Goal: Transaction & Acquisition: Purchase product/service

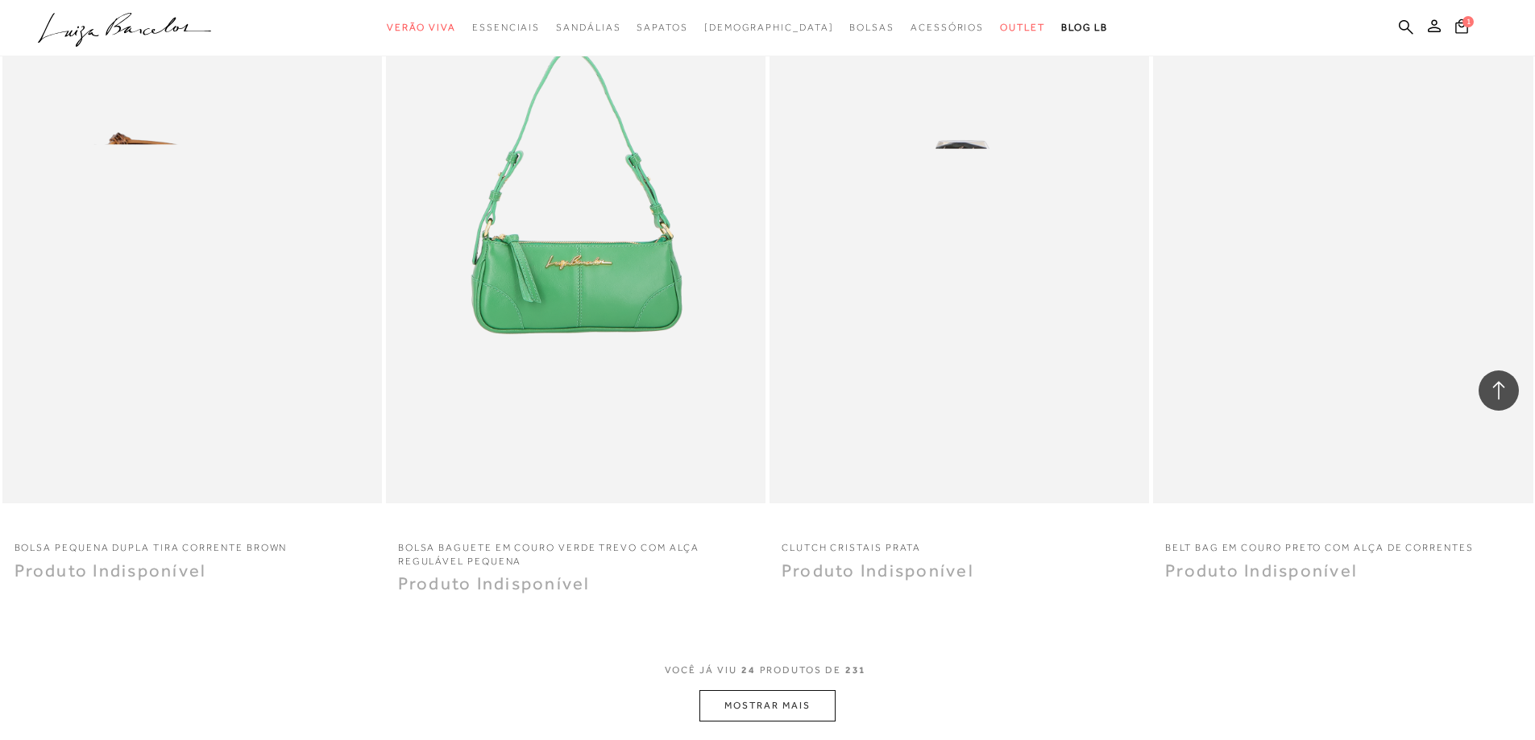
scroll to position [3948, 0]
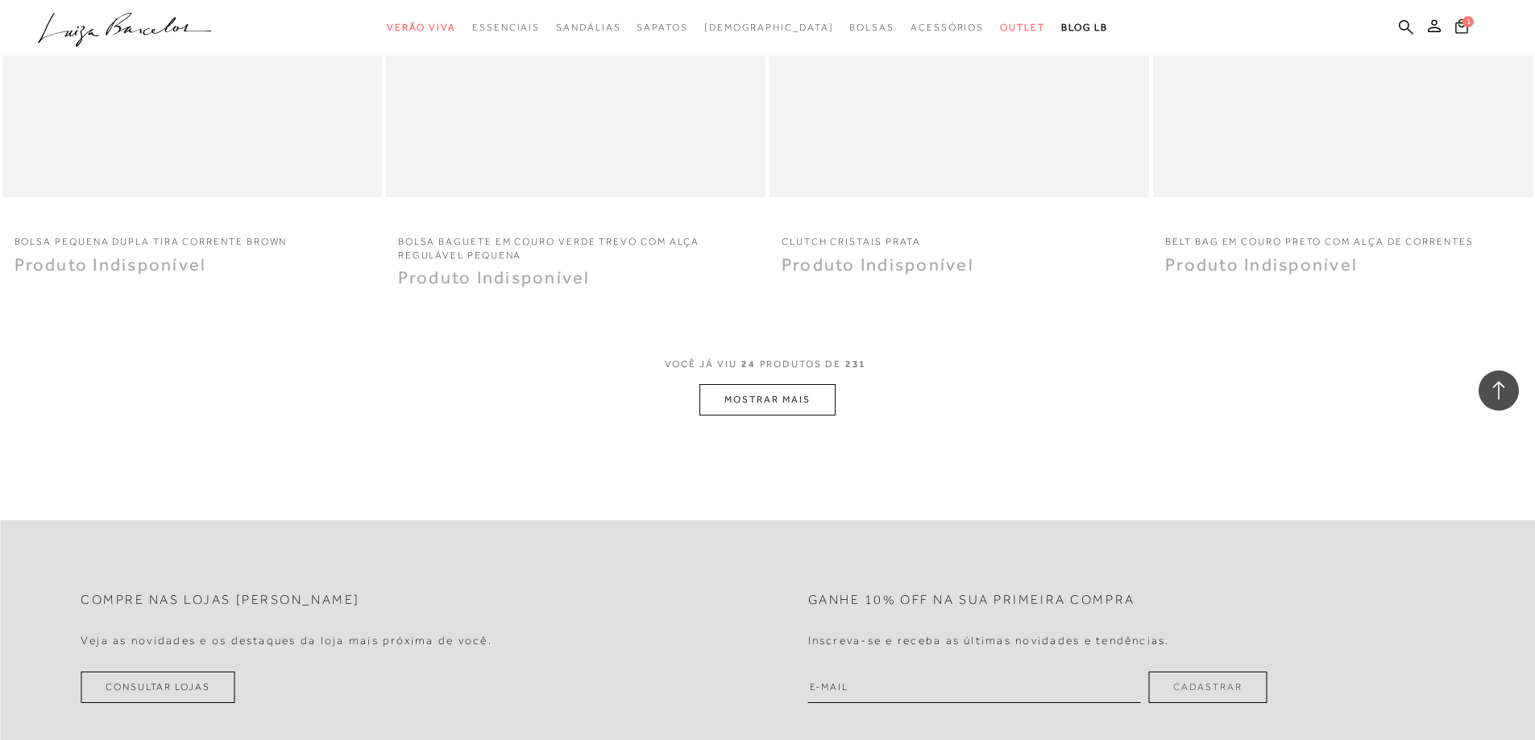
click at [753, 393] on button "MOSTRAR MAIS" at bounding box center [766, 399] width 135 height 31
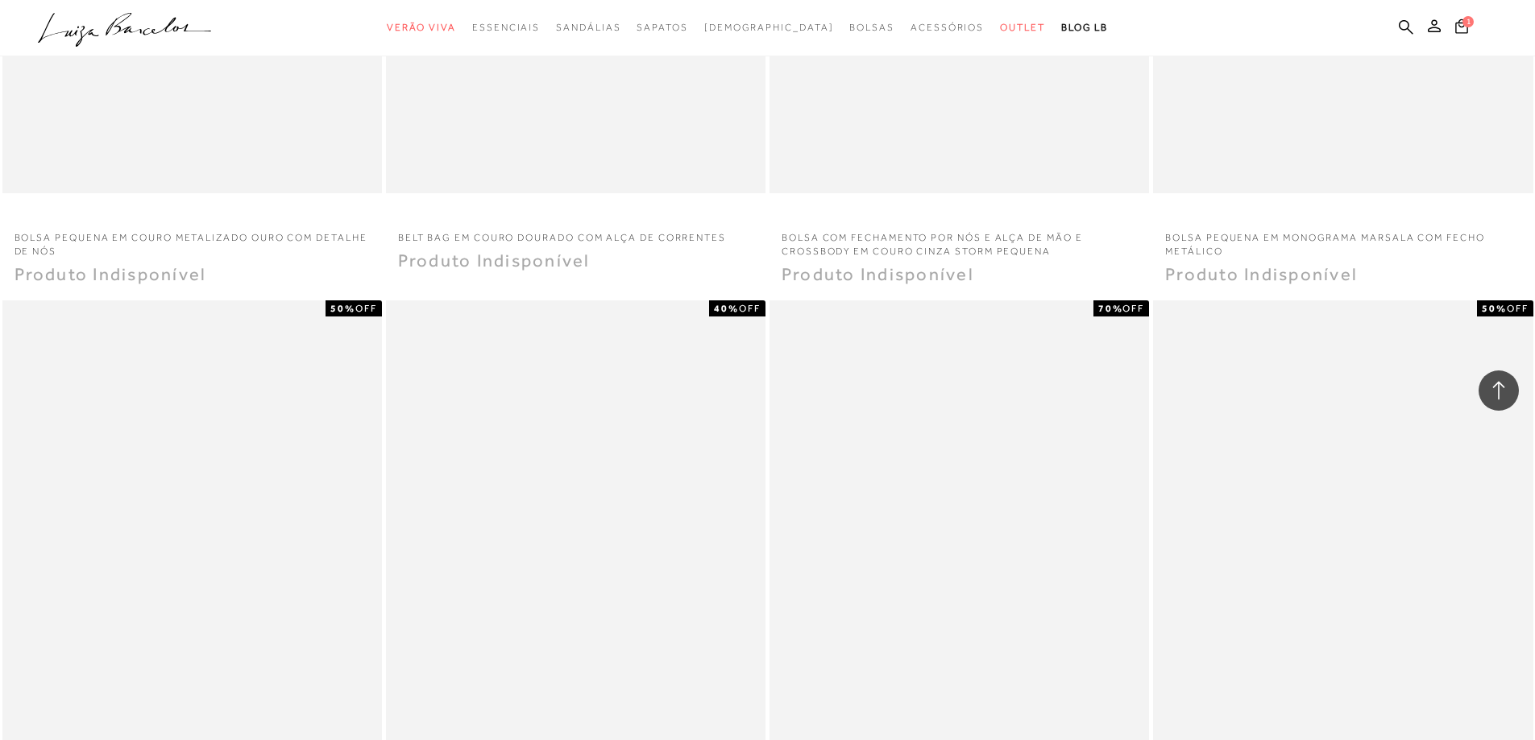
scroll to position [6043, 0]
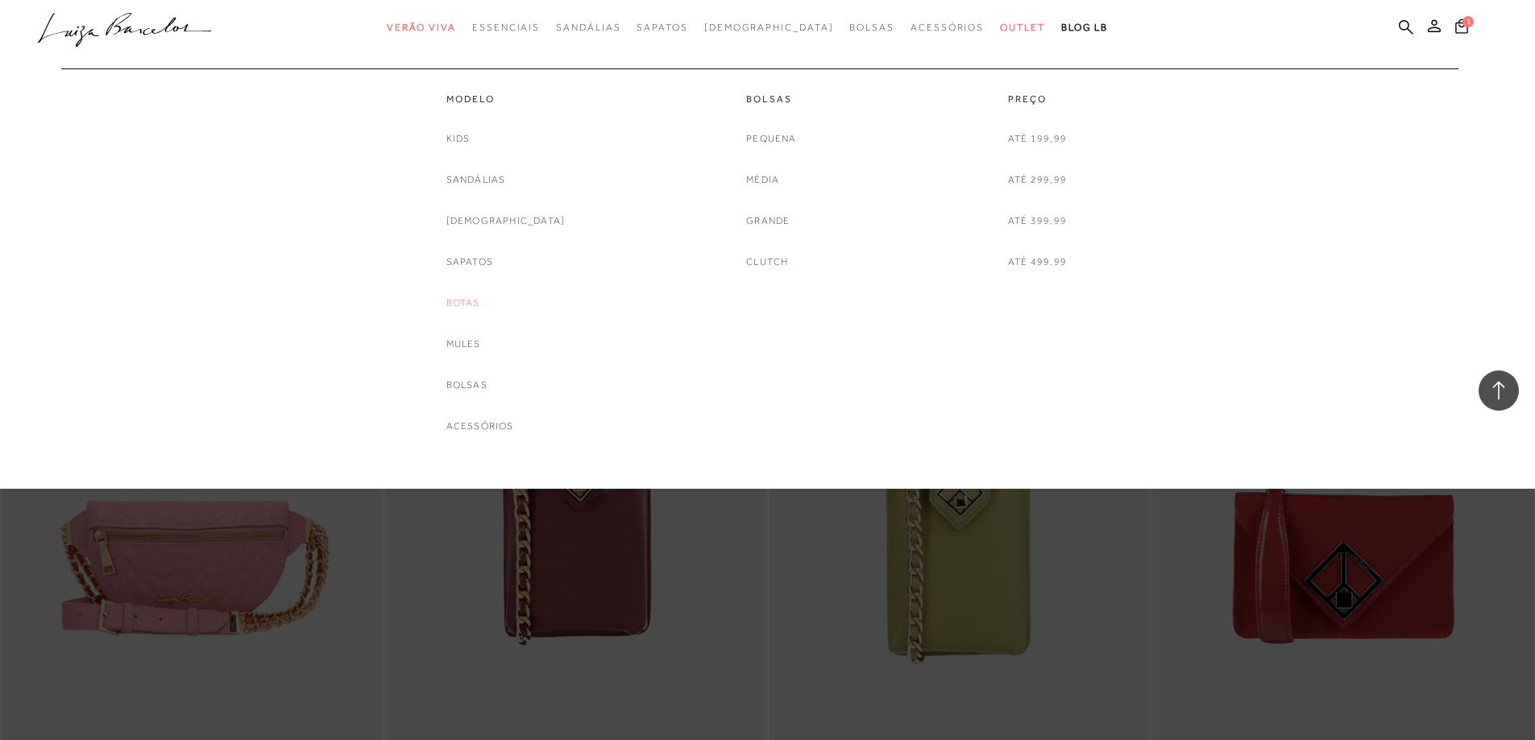
click at [476, 301] on link "Botas" at bounding box center [463, 303] width 34 height 17
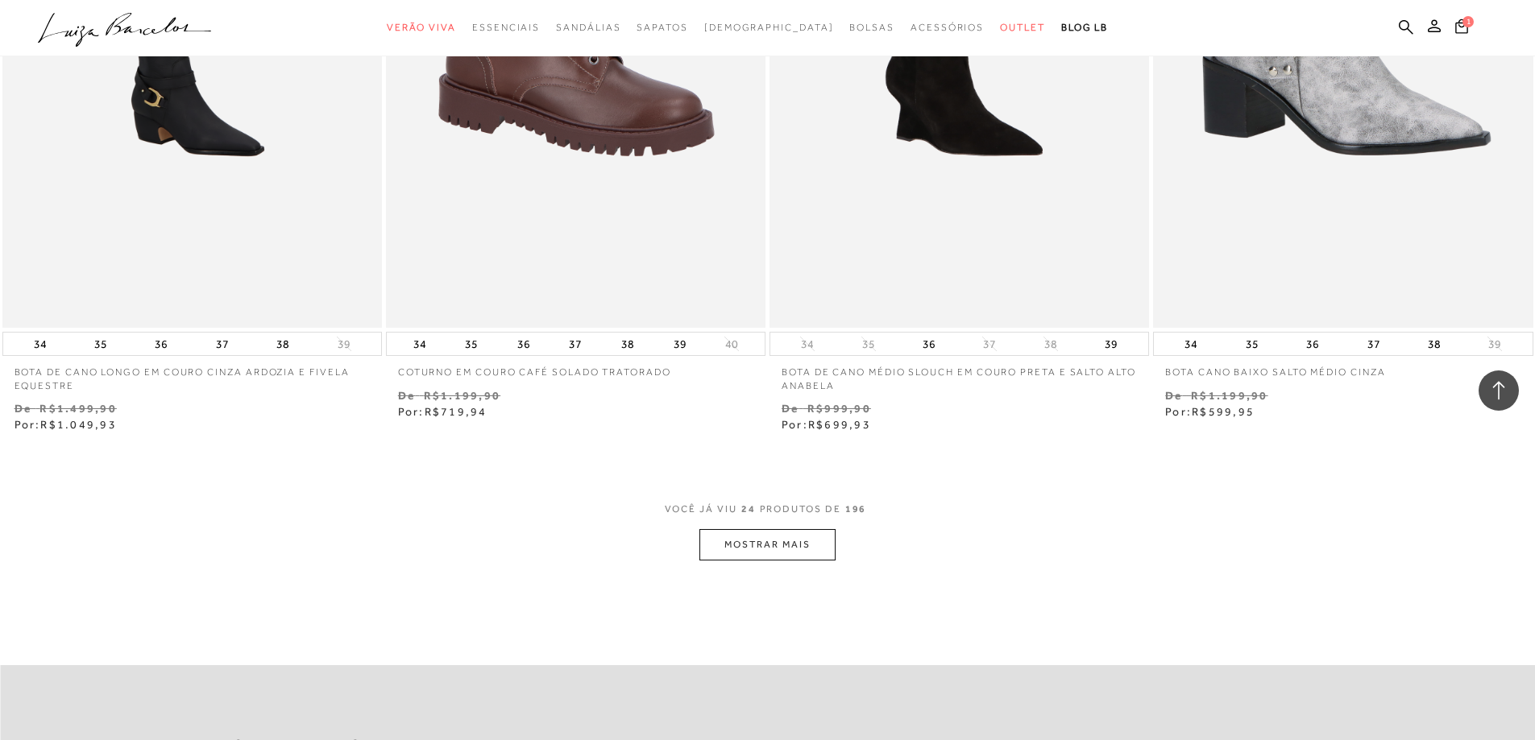
scroll to position [3787, 0]
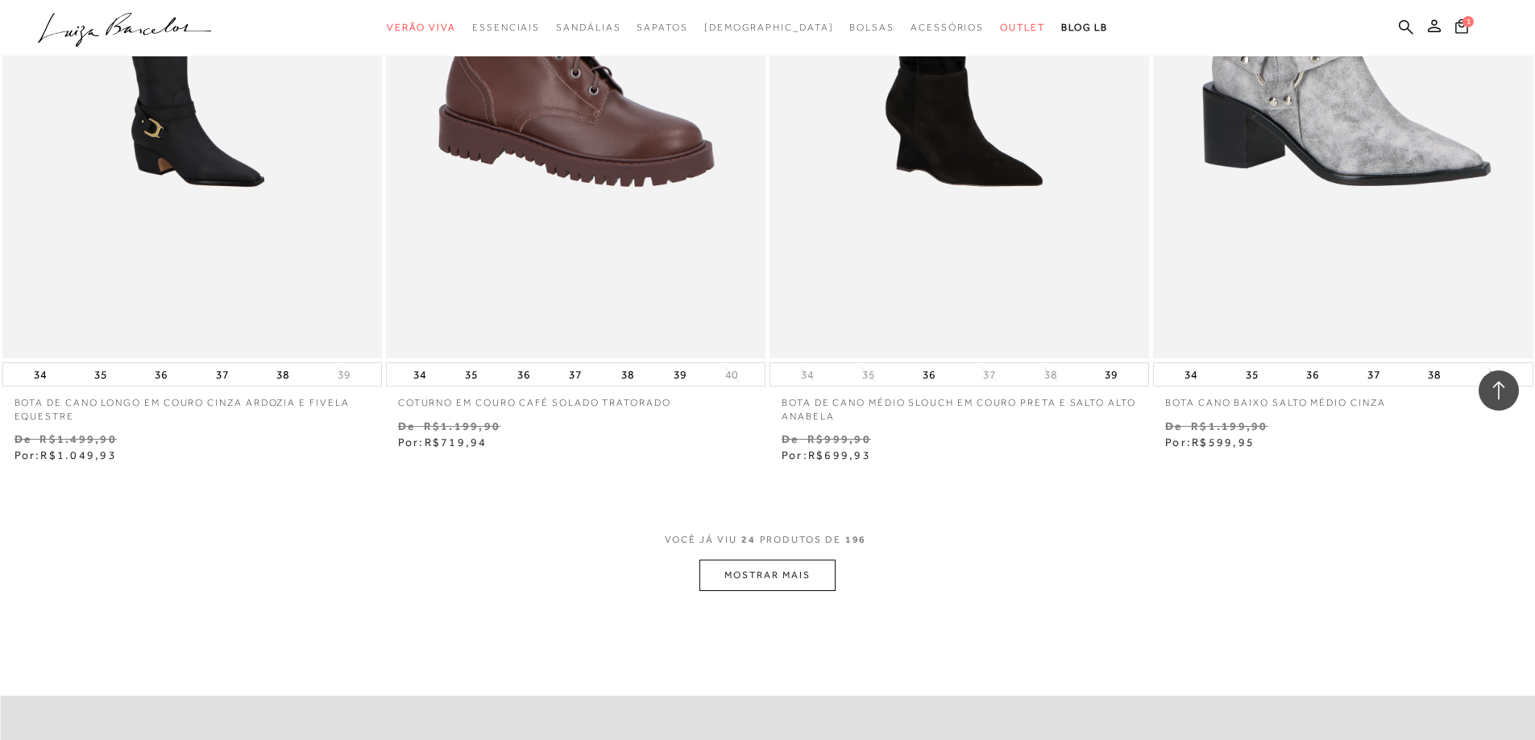
click at [774, 576] on button "MOSTRAR MAIS" at bounding box center [766, 575] width 135 height 31
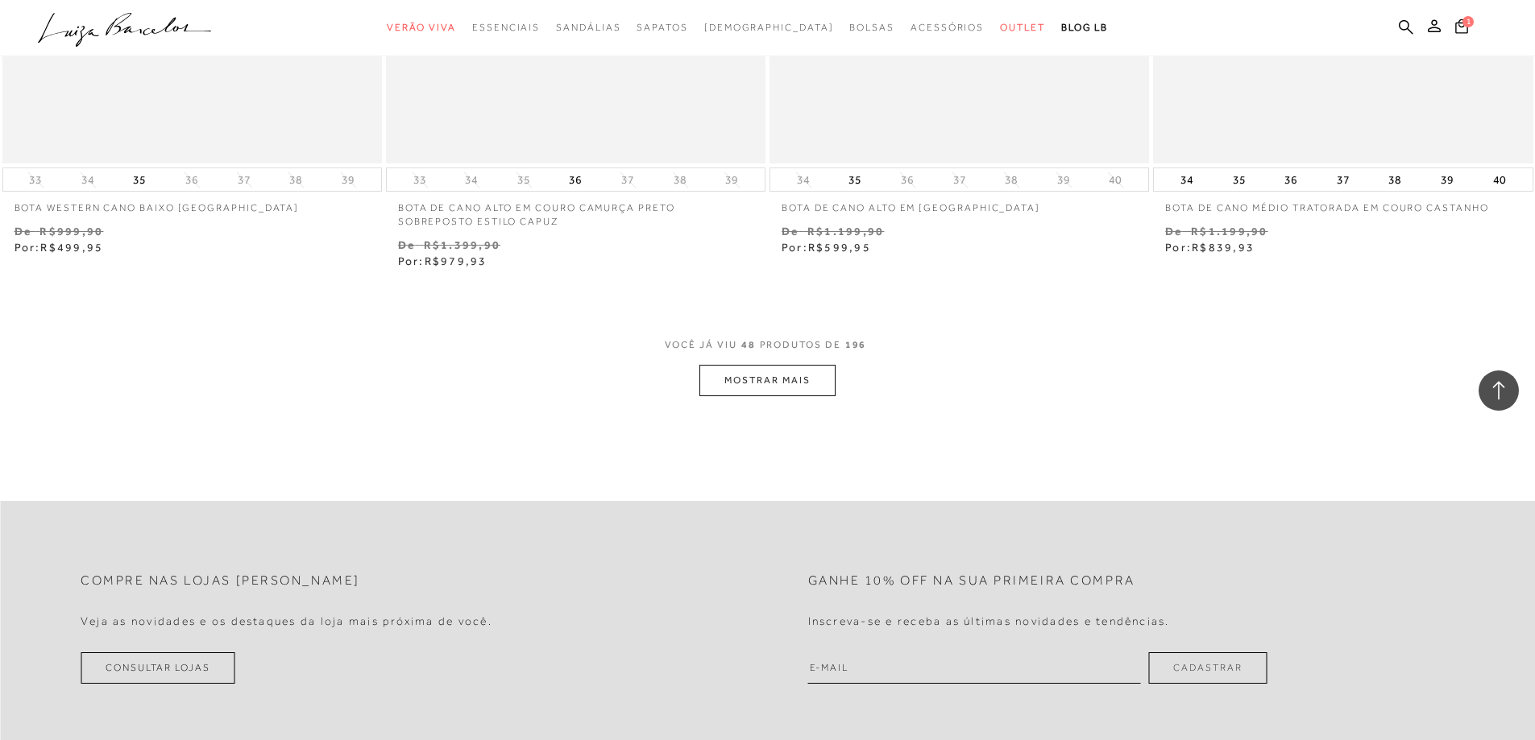
scroll to position [8137, 0]
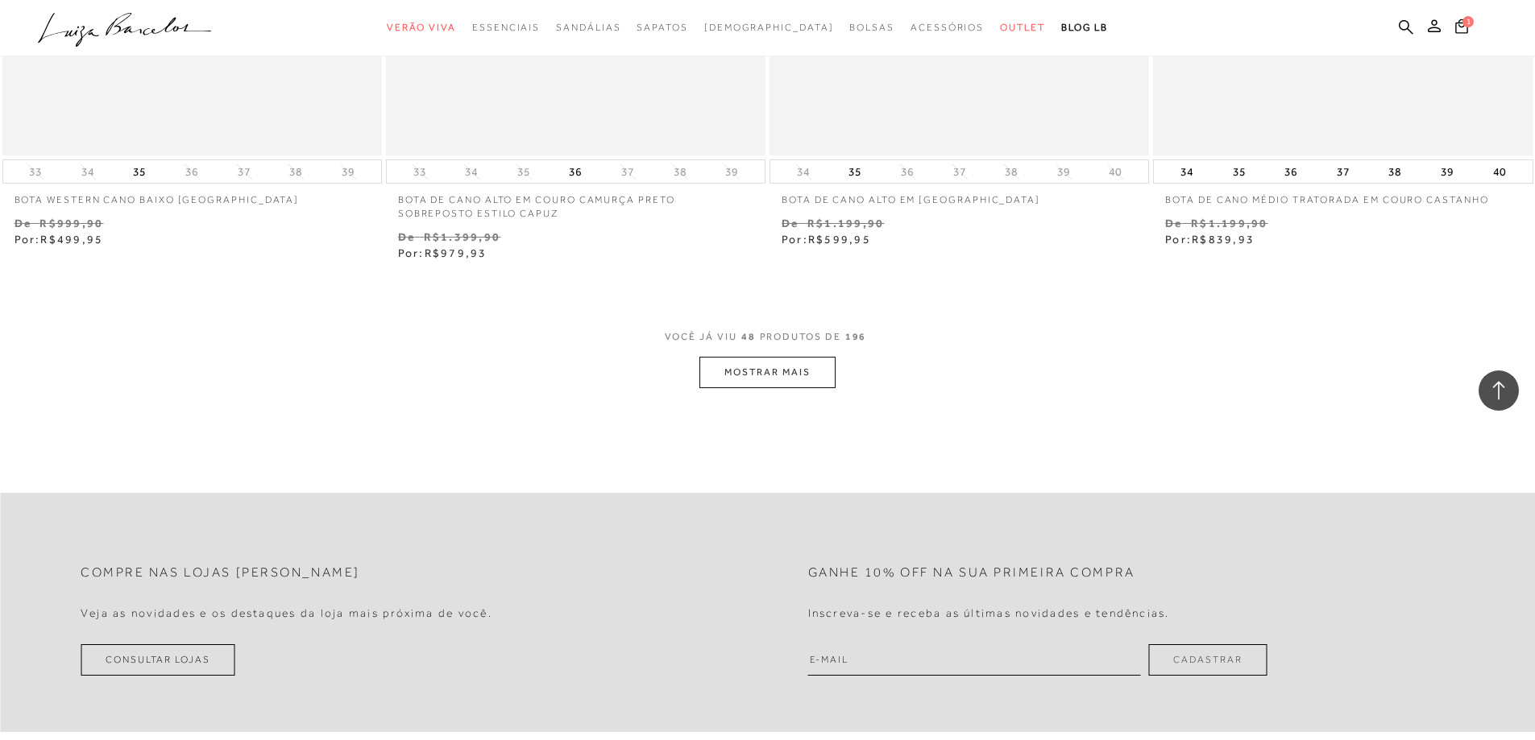
click at [753, 375] on button "MOSTRAR MAIS" at bounding box center [766, 372] width 135 height 31
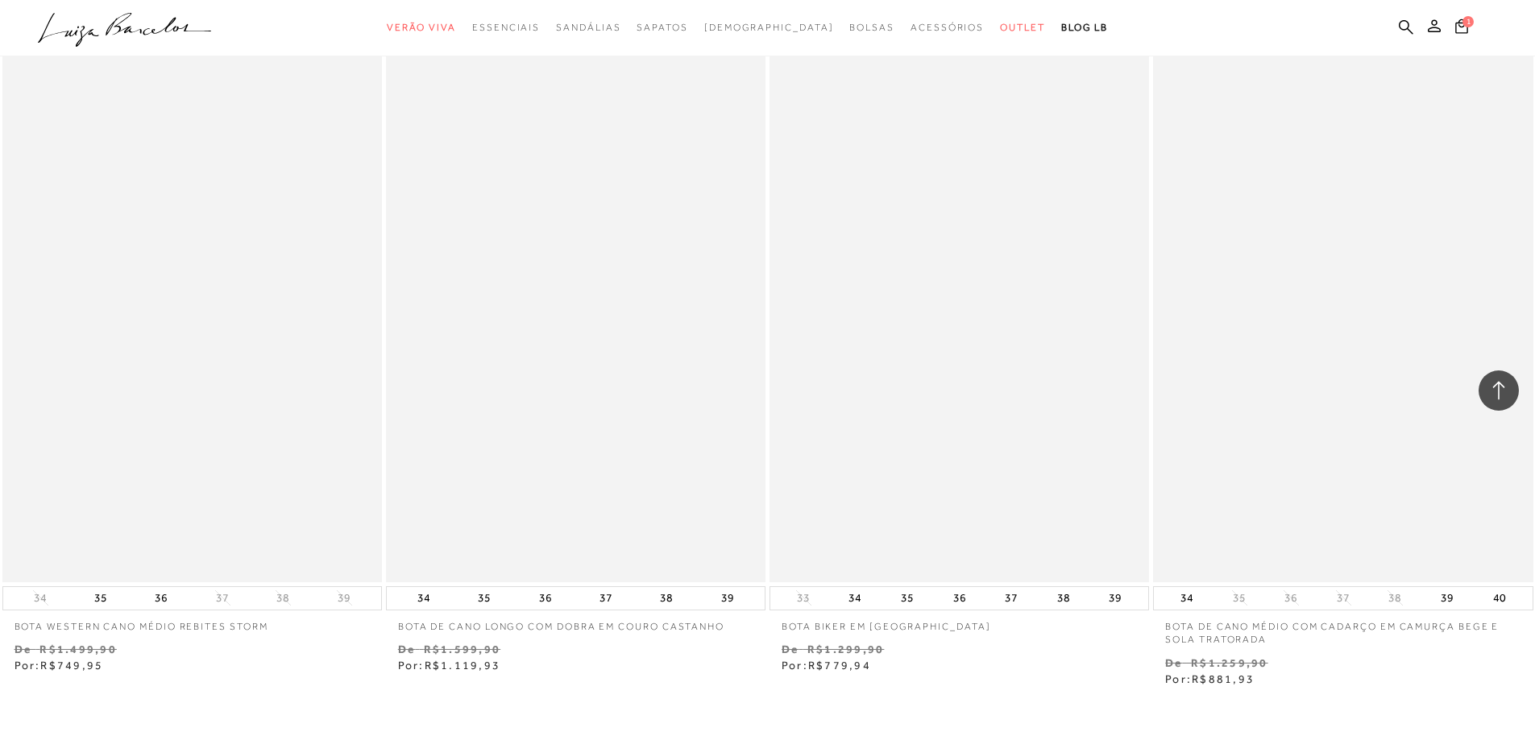
scroll to position [12085, 0]
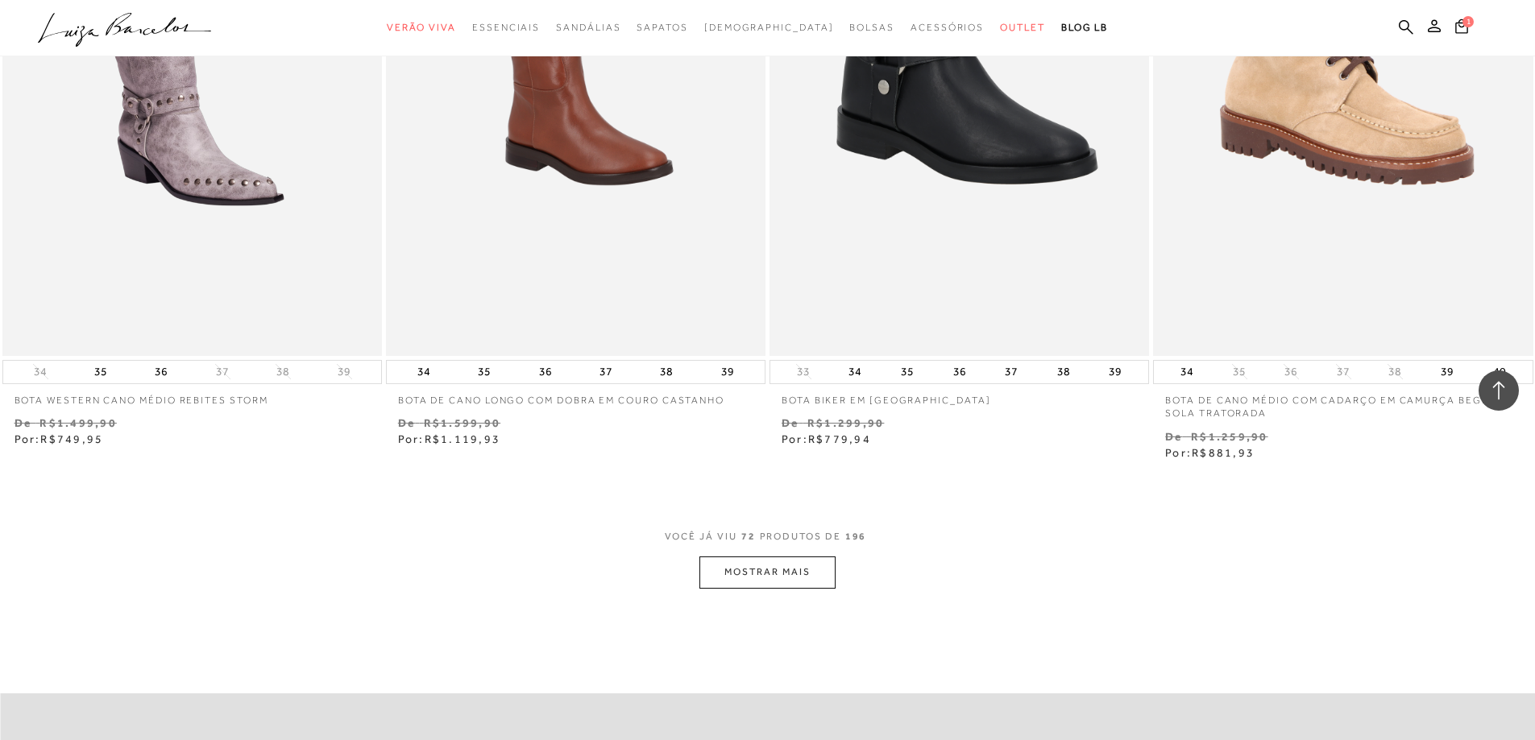
click at [736, 566] on button "MOSTRAR MAIS" at bounding box center [766, 572] width 135 height 31
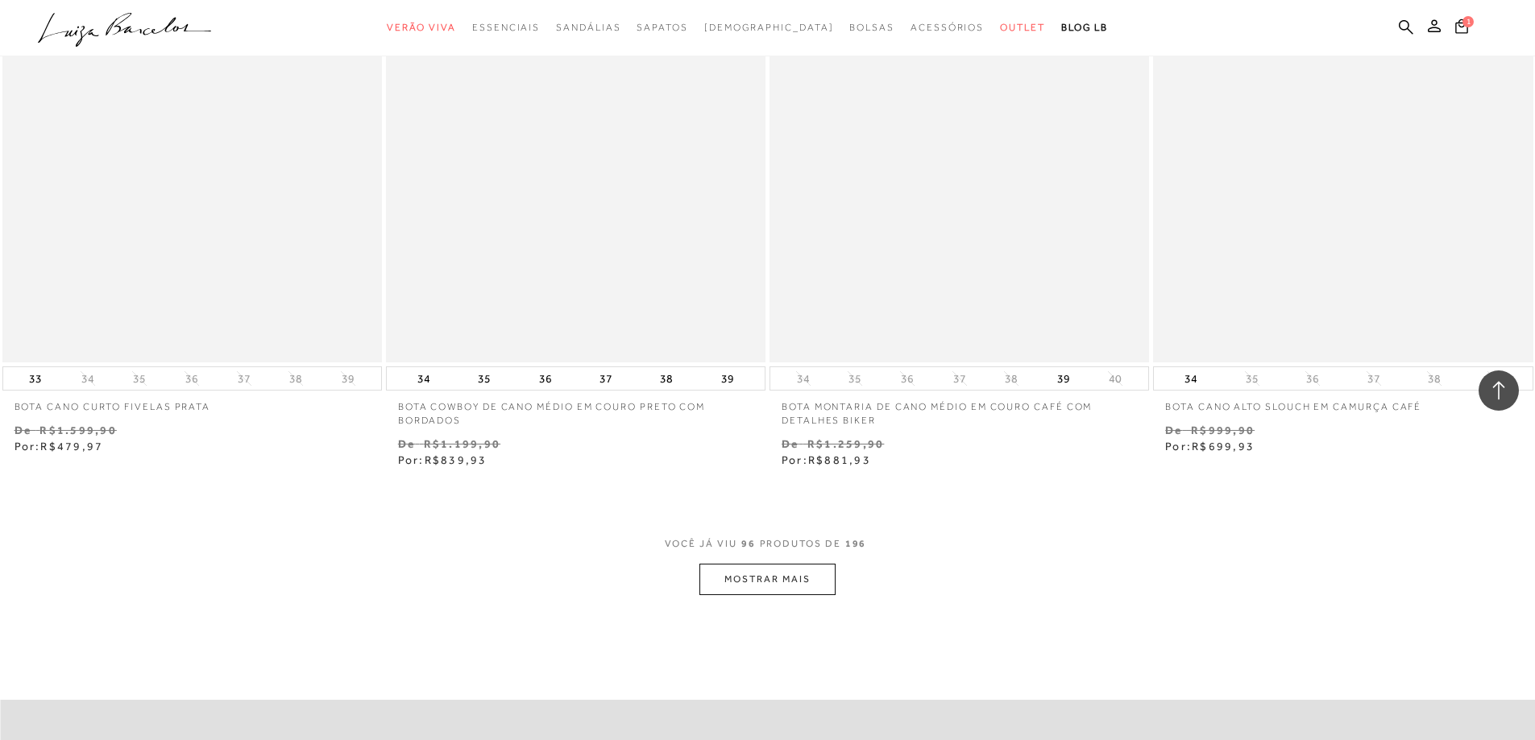
scroll to position [16275, 0]
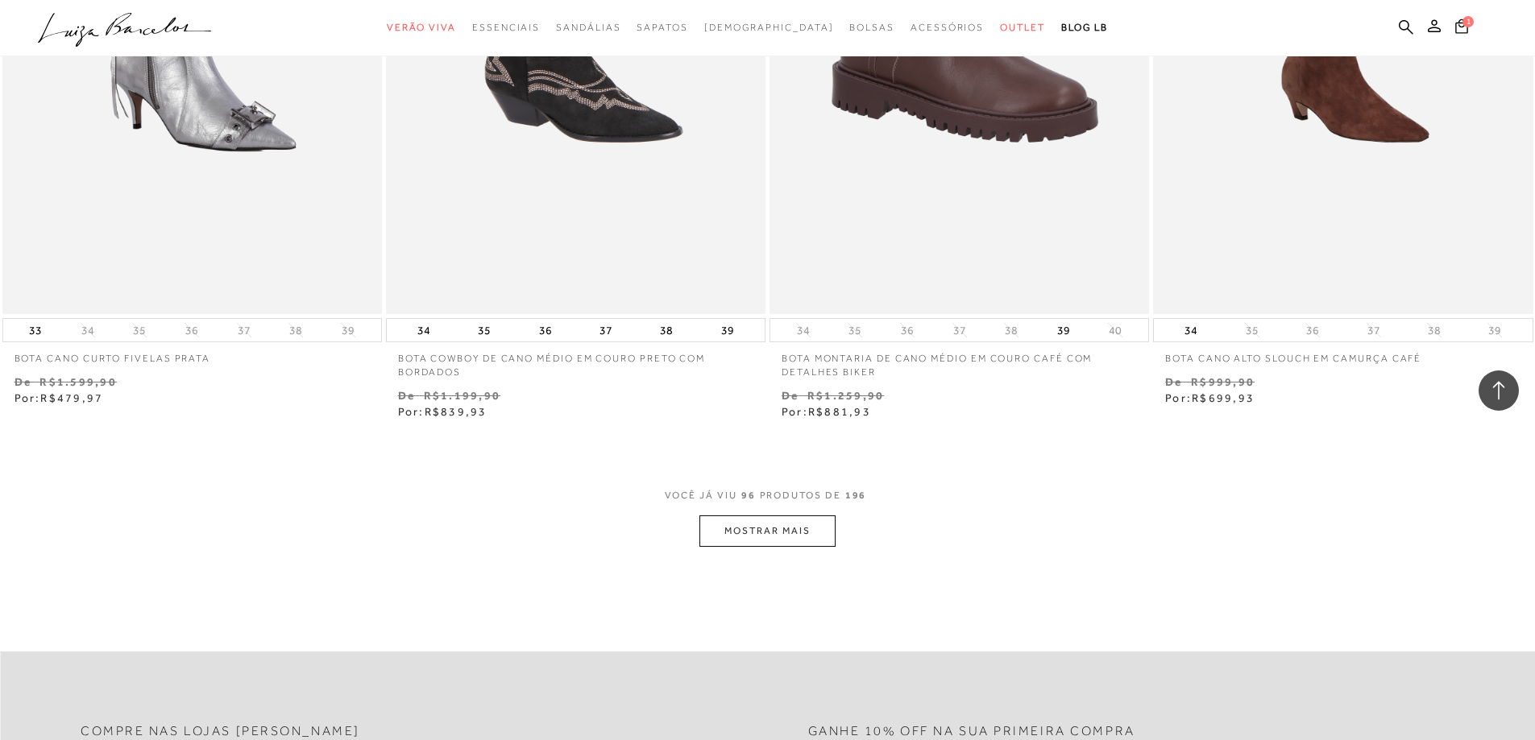
click at [746, 537] on button "MOSTRAR MAIS" at bounding box center [766, 531] width 135 height 31
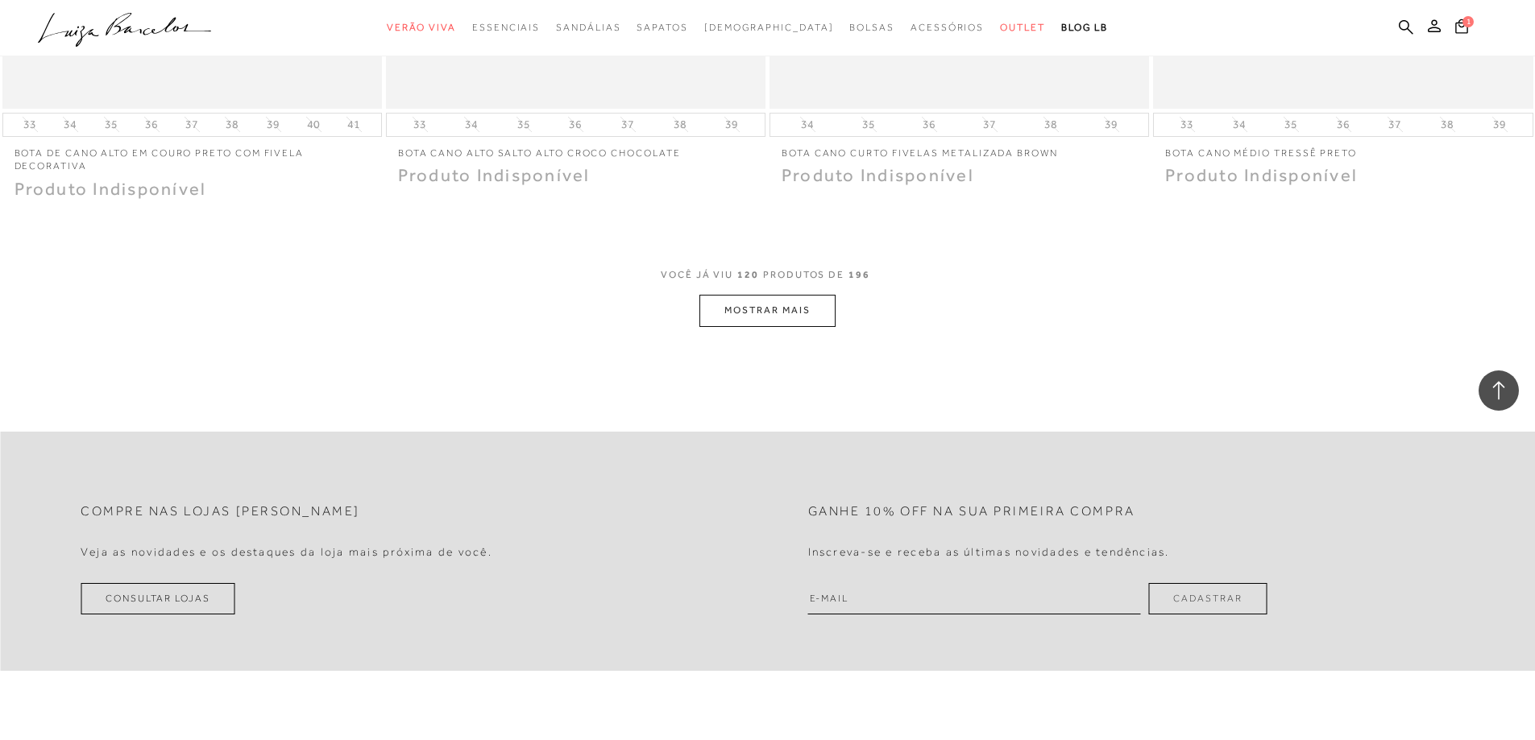
scroll to position [20342, 0]
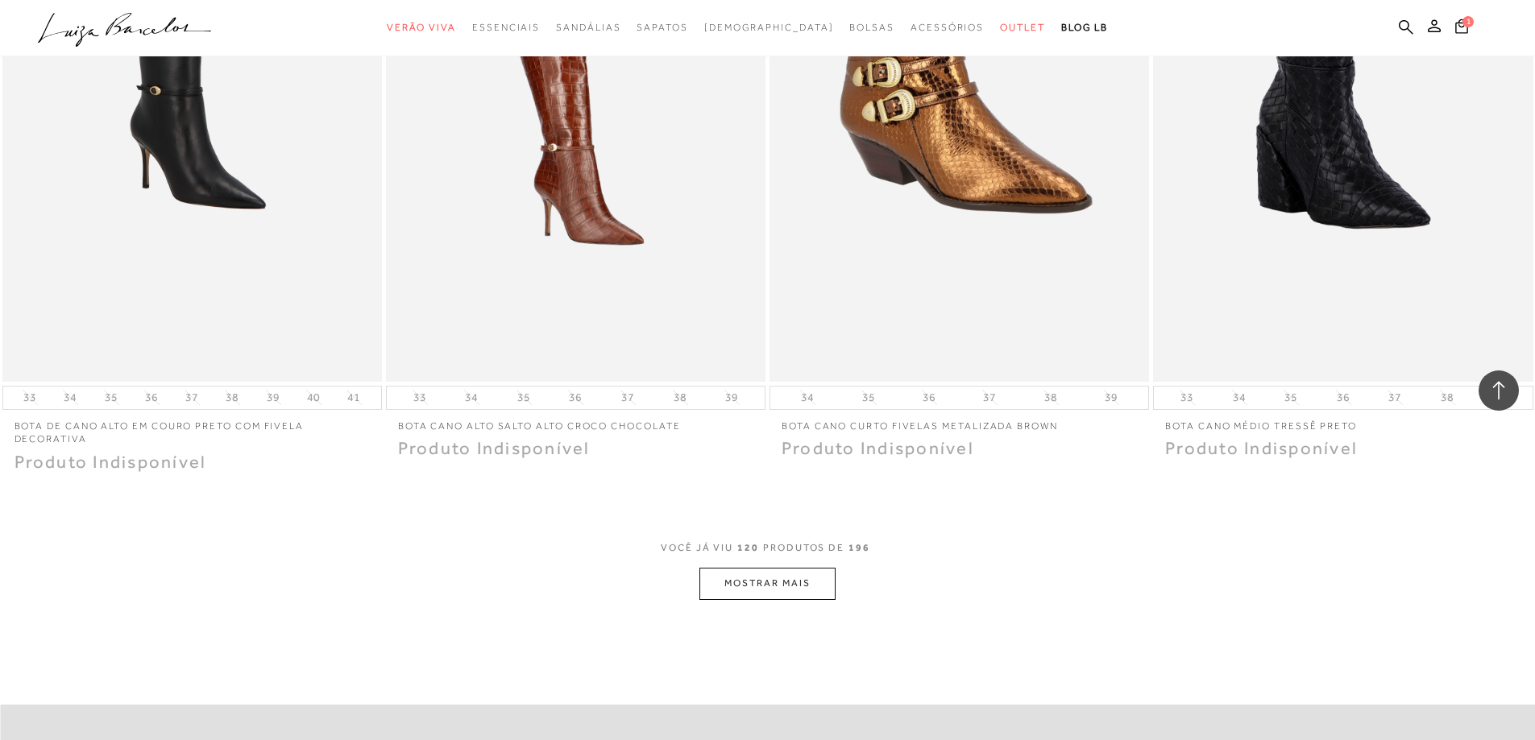
click at [742, 584] on button "MOSTRAR MAIS" at bounding box center [766, 583] width 135 height 31
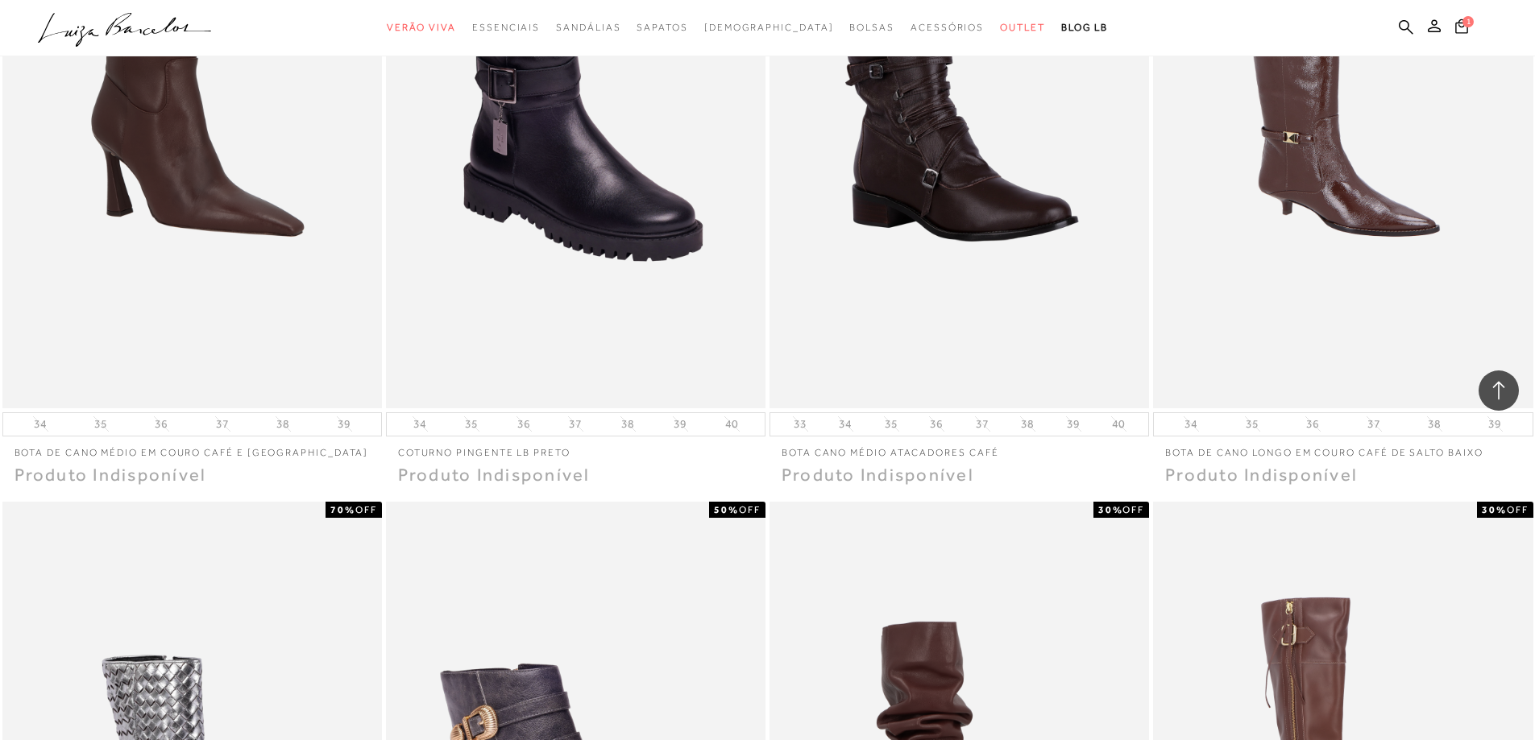
scroll to position [21067, 0]
